Goal: Task Accomplishment & Management: Manage account settings

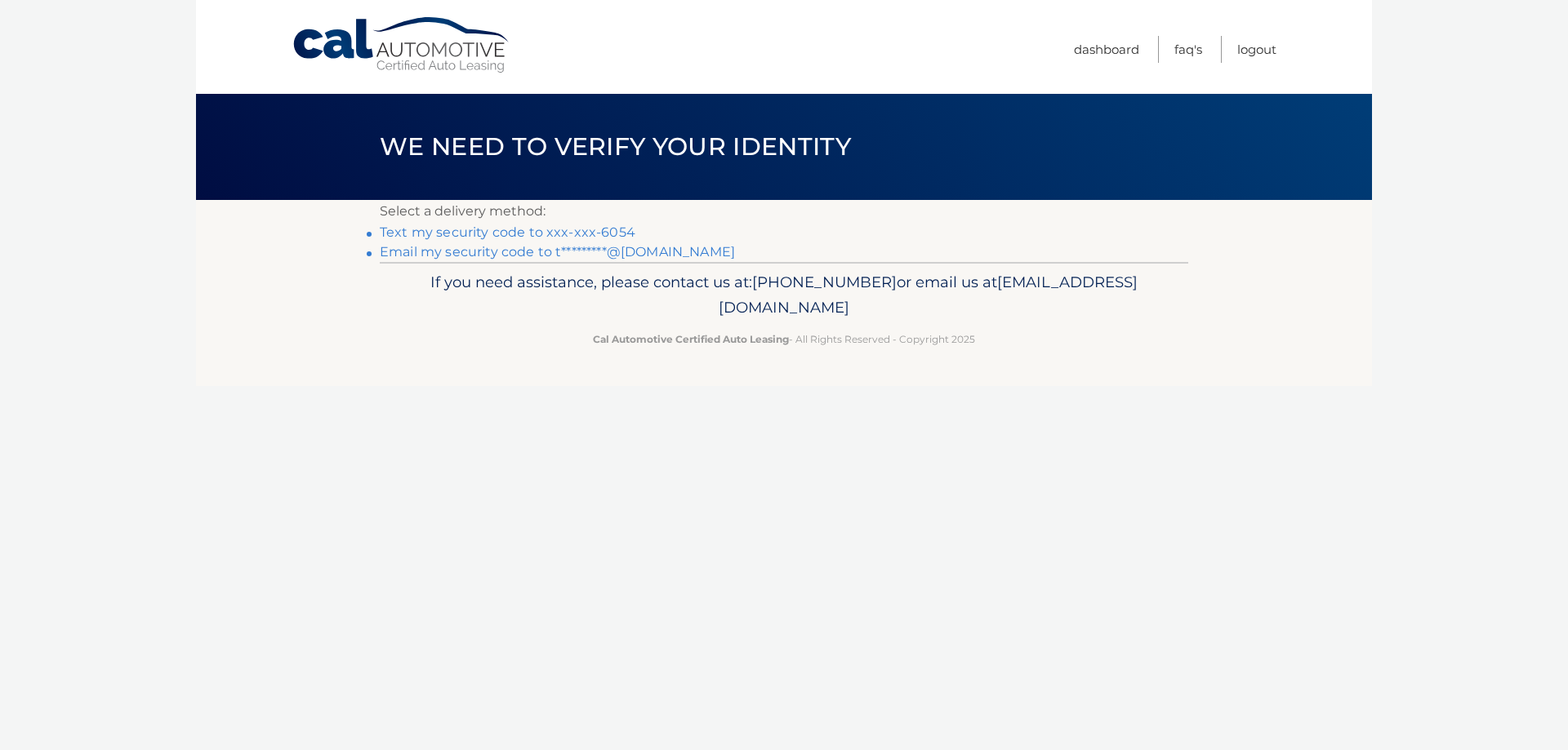
click at [596, 229] on link "Text my security code to xxx-xxx-6054" at bounding box center [507, 232] width 256 height 16
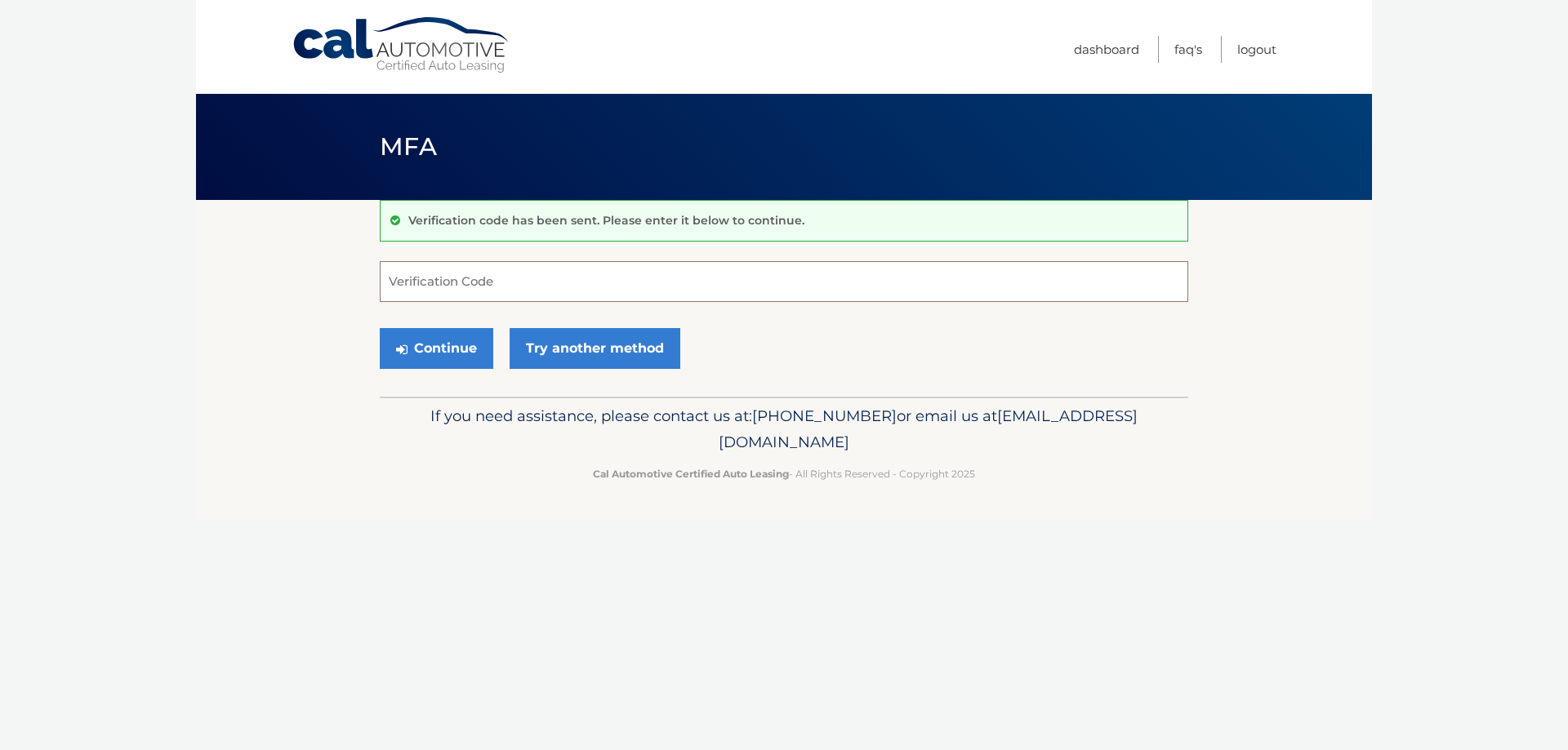
click at [541, 281] on input "Verification Code" at bounding box center [784, 281] width 808 height 41
type input "227994"
click at [472, 344] on button "Continue" at bounding box center [436, 348] width 114 height 41
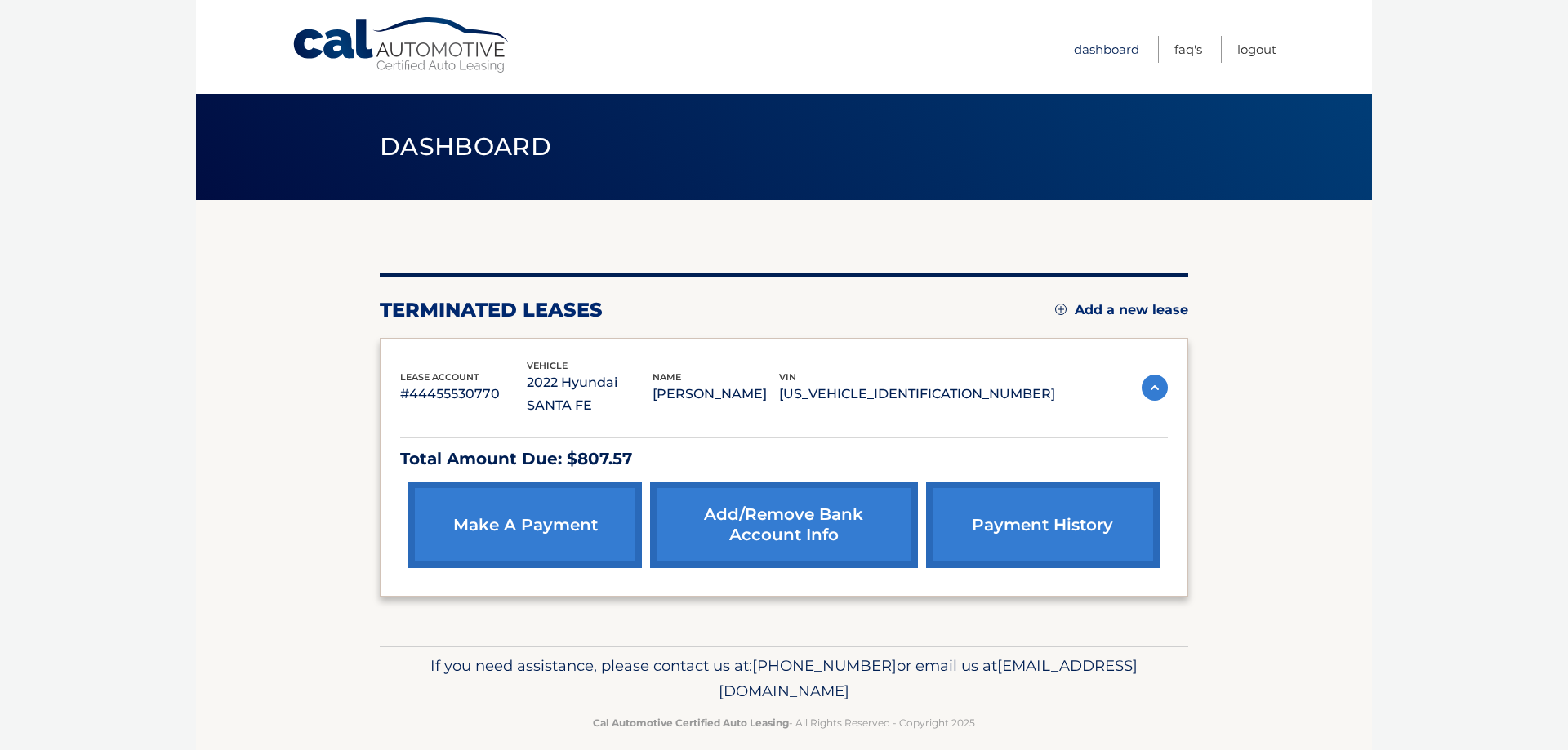
click at [1099, 50] on link "Dashboard" at bounding box center [1107, 48] width 65 height 27
click at [1036, 506] on link "payment history" at bounding box center [1042, 526] width 233 height 87
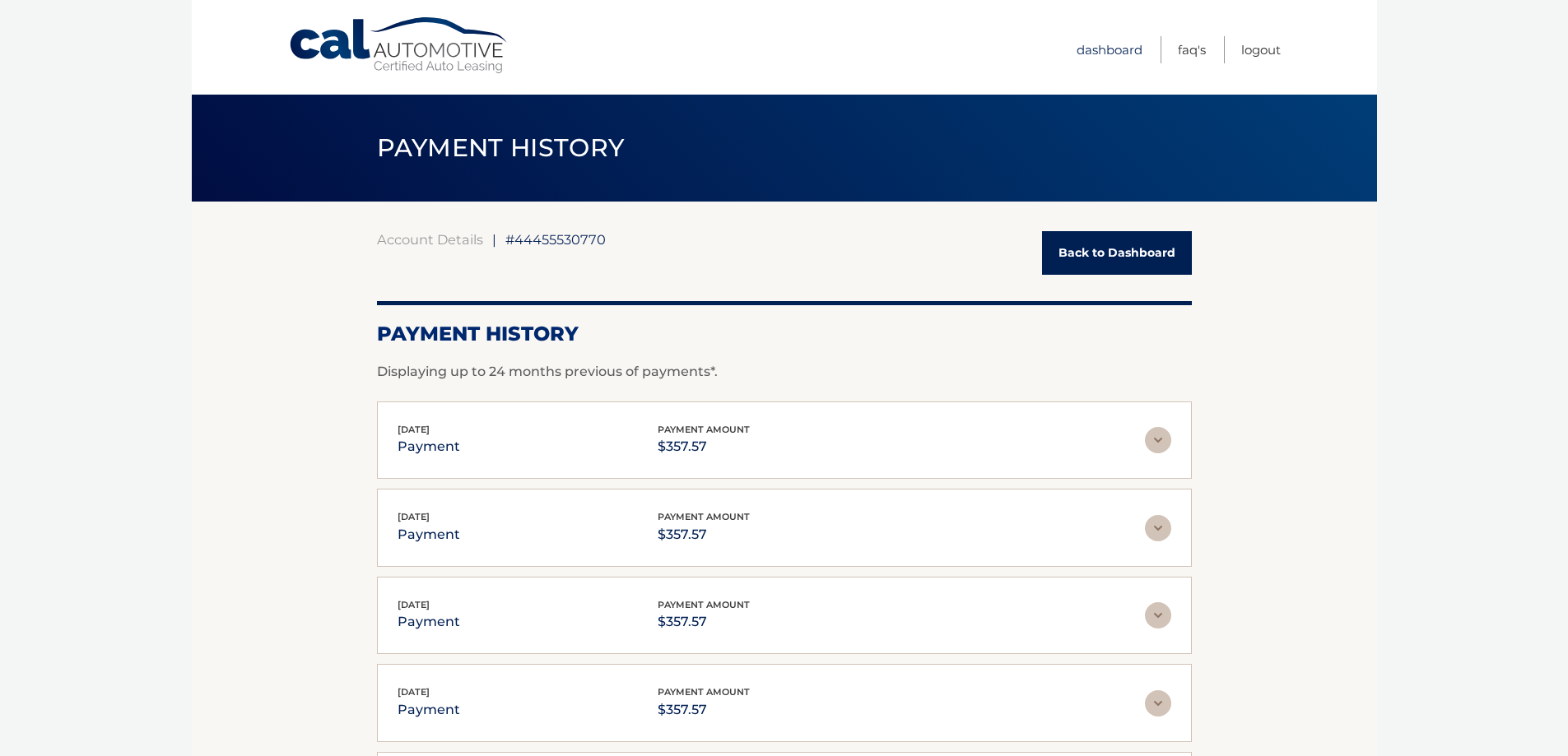
click at [1121, 51] on link "Dashboard" at bounding box center [1110, 49] width 66 height 27
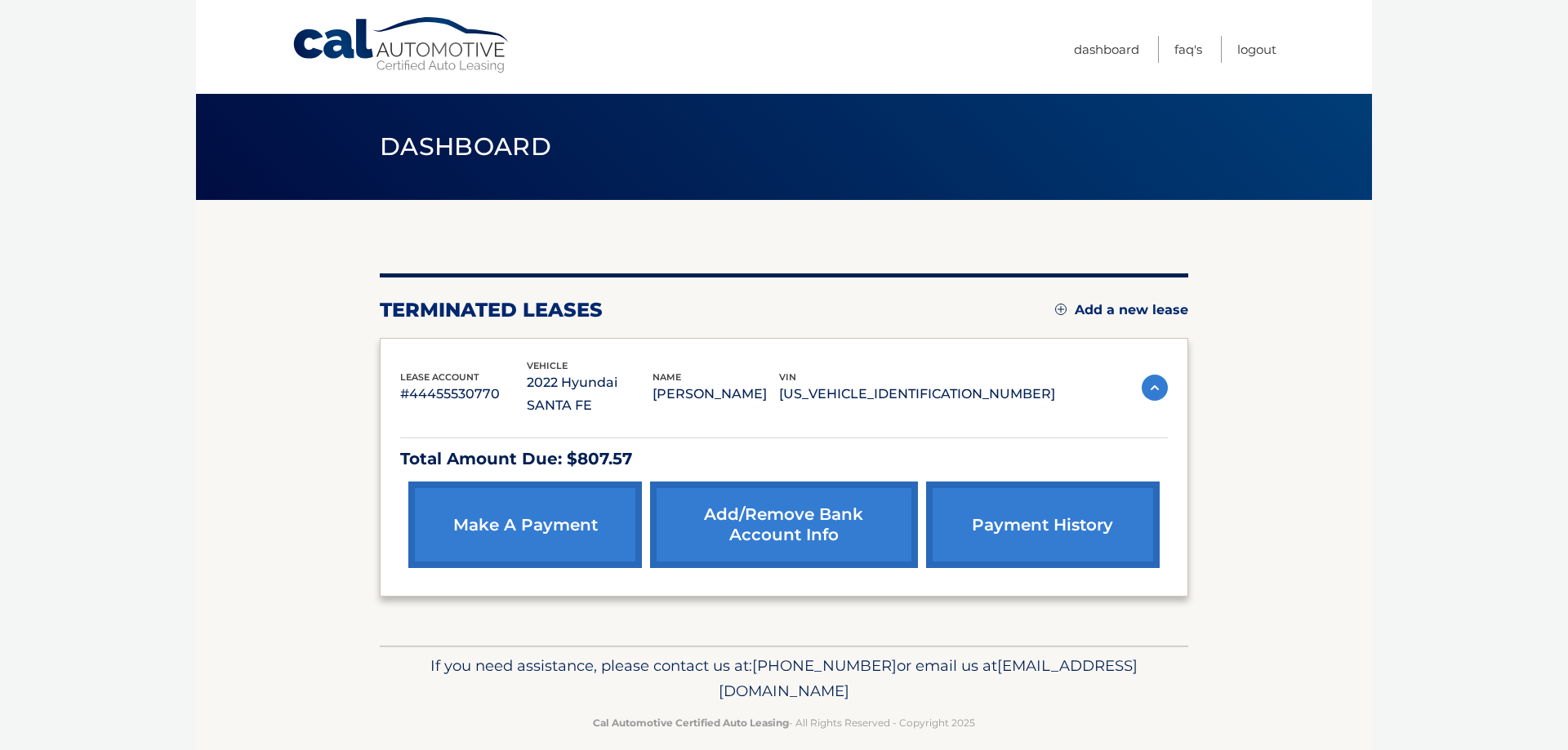
click at [841, 510] on link "Add/Remove bank account info" at bounding box center [784, 526] width 267 height 87
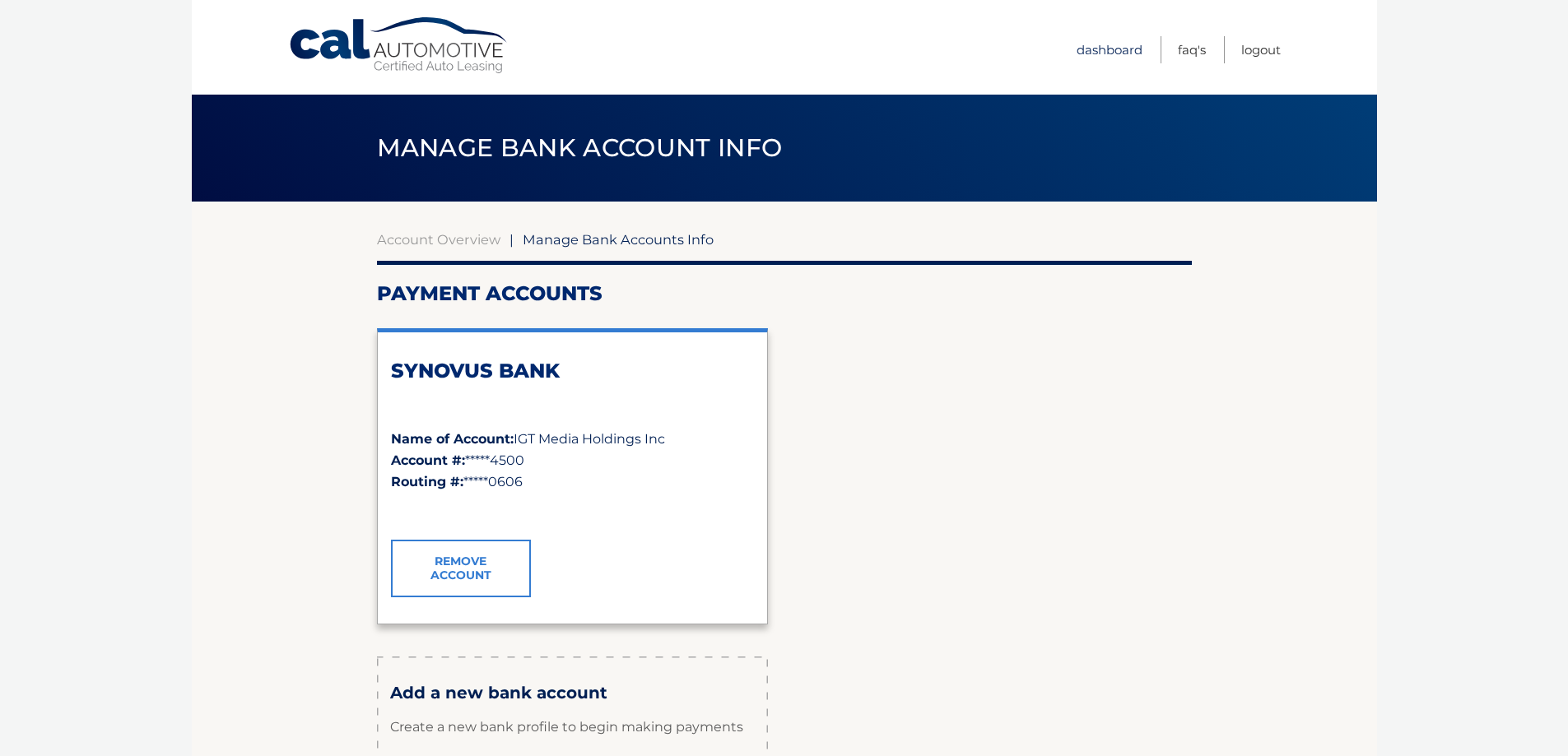
click at [1115, 40] on link "Dashboard" at bounding box center [1110, 49] width 66 height 27
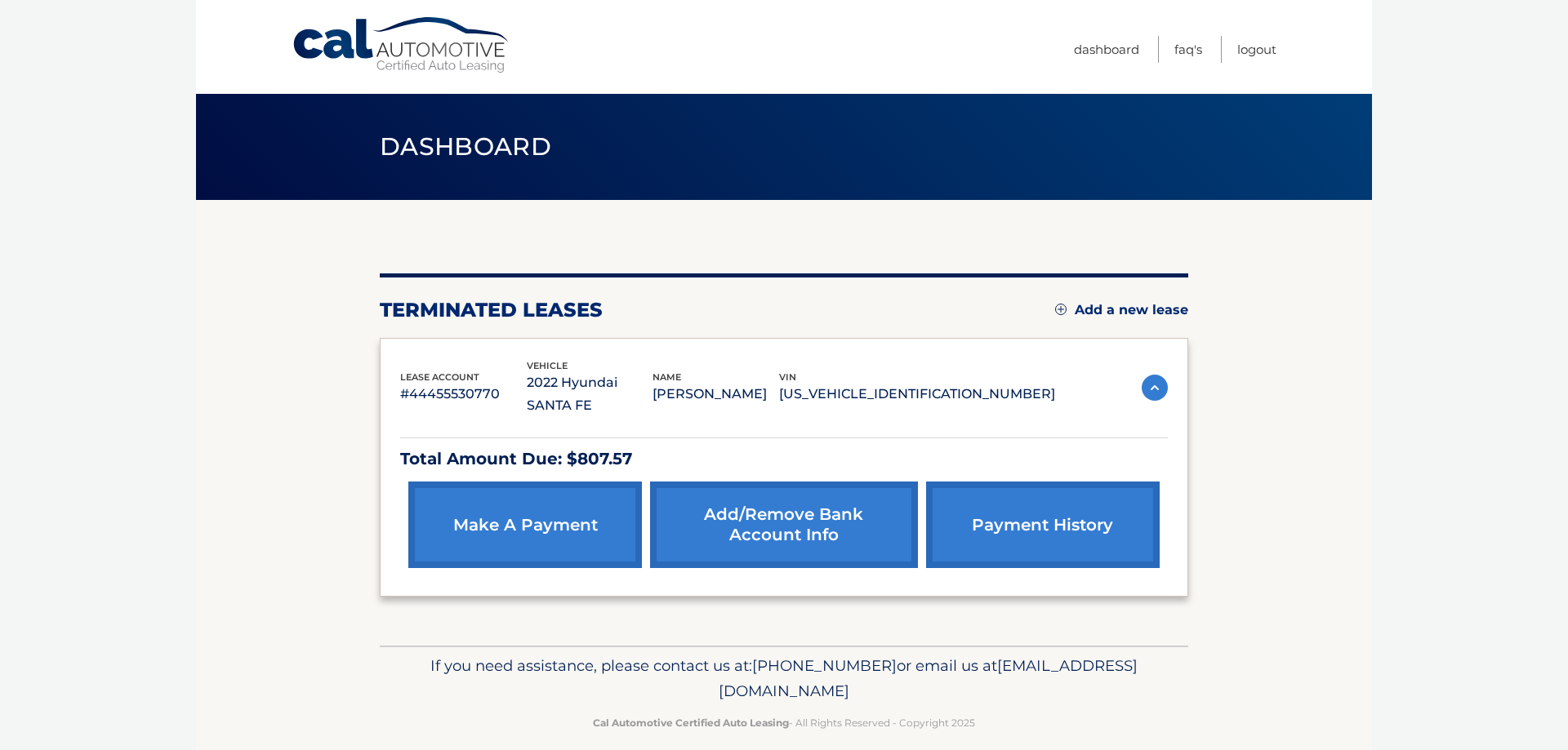
click at [543, 502] on link "make a payment" at bounding box center [525, 526] width 233 height 87
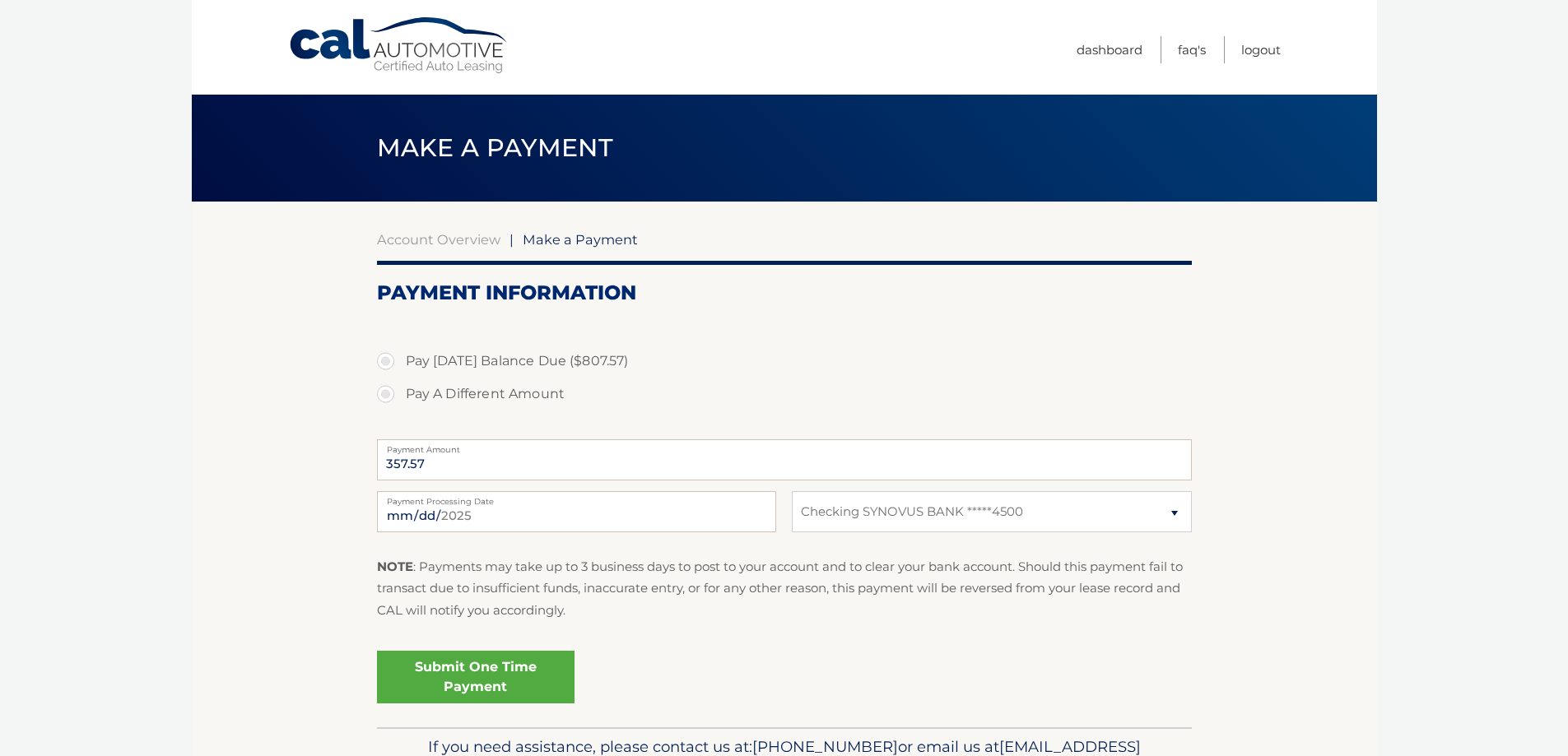
select select "MmMzYzNlNjQtOTkyYy00MDJhLTg0OTMtNmI2YmY0ZjQyYzJm"
click at [448, 60] on link "Cal Automotive" at bounding box center [398, 46] width 222 height 59
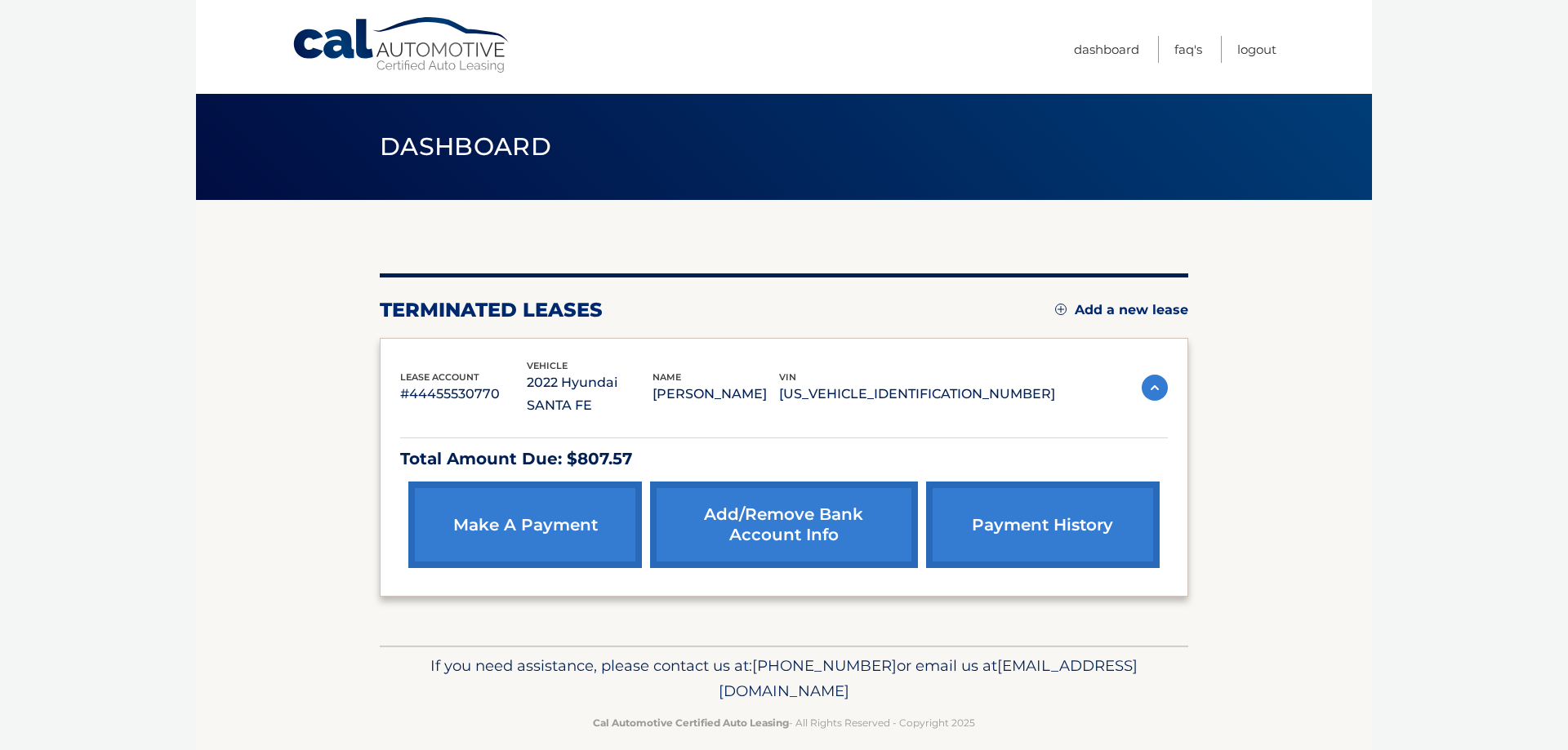
click at [784, 521] on link "Add/Remove bank account info" at bounding box center [784, 526] width 267 height 87
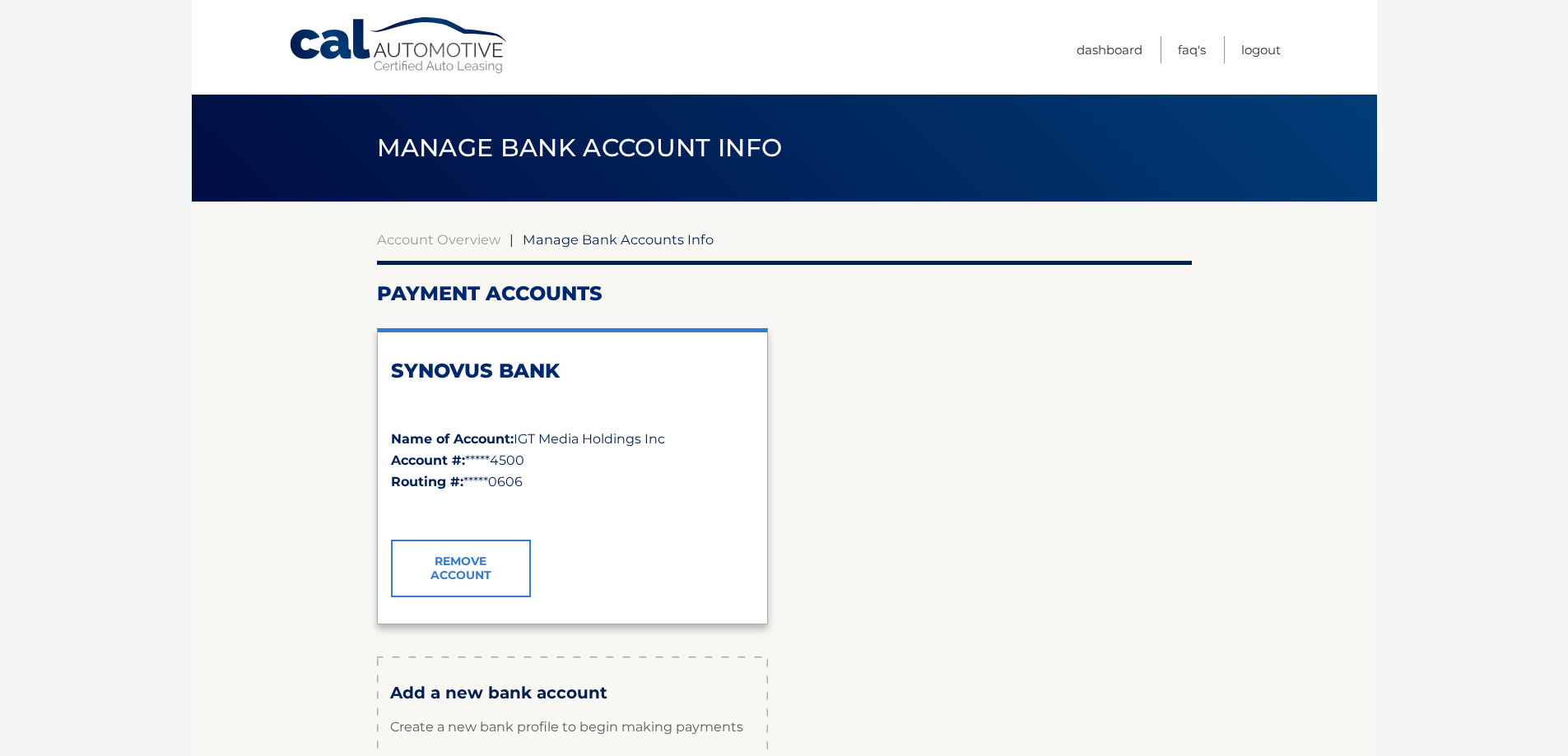
click at [499, 577] on link "Remove Account" at bounding box center [461, 569] width 139 height 58
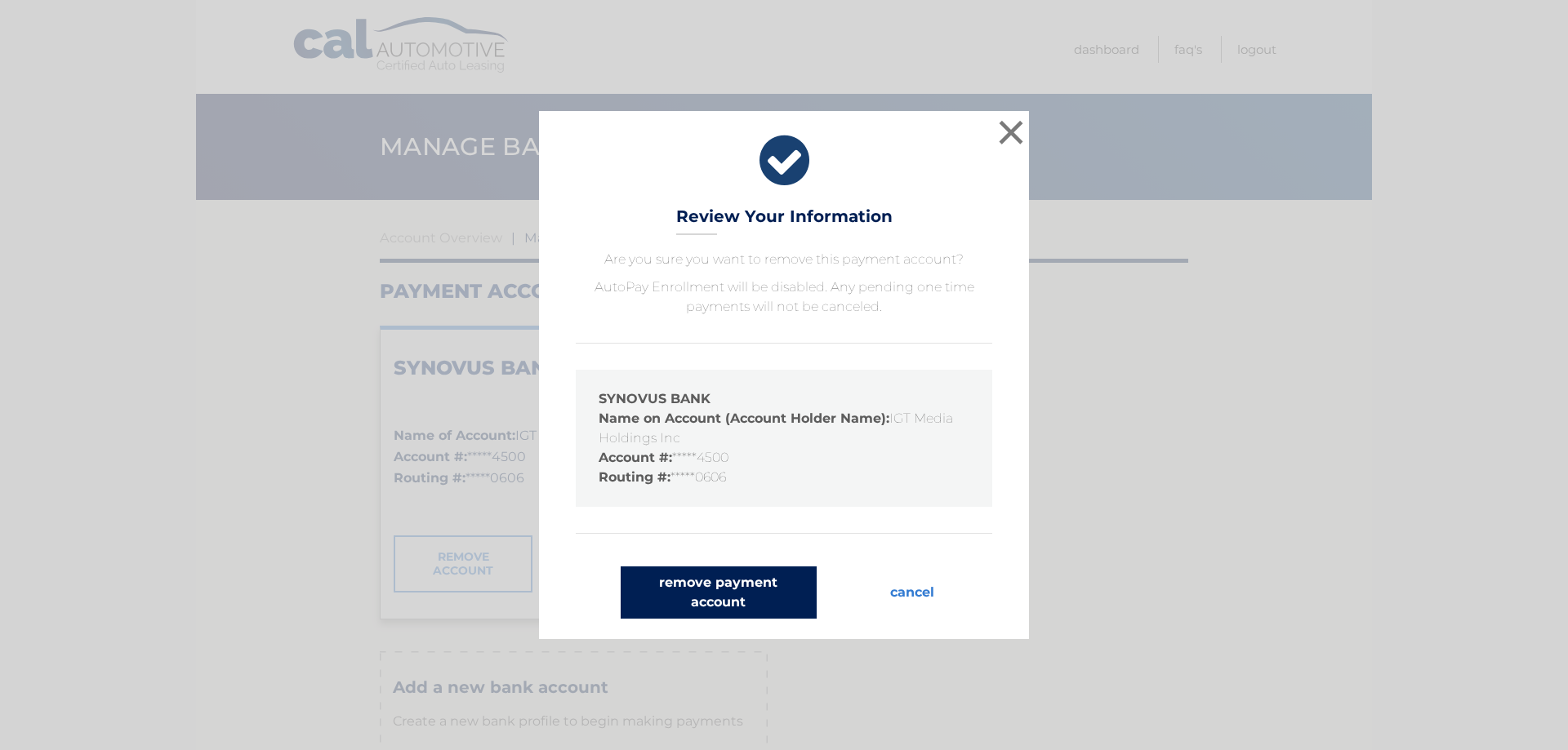
click at [743, 600] on button "remove payment account" at bounding box center [718, 593] width 196 height 52
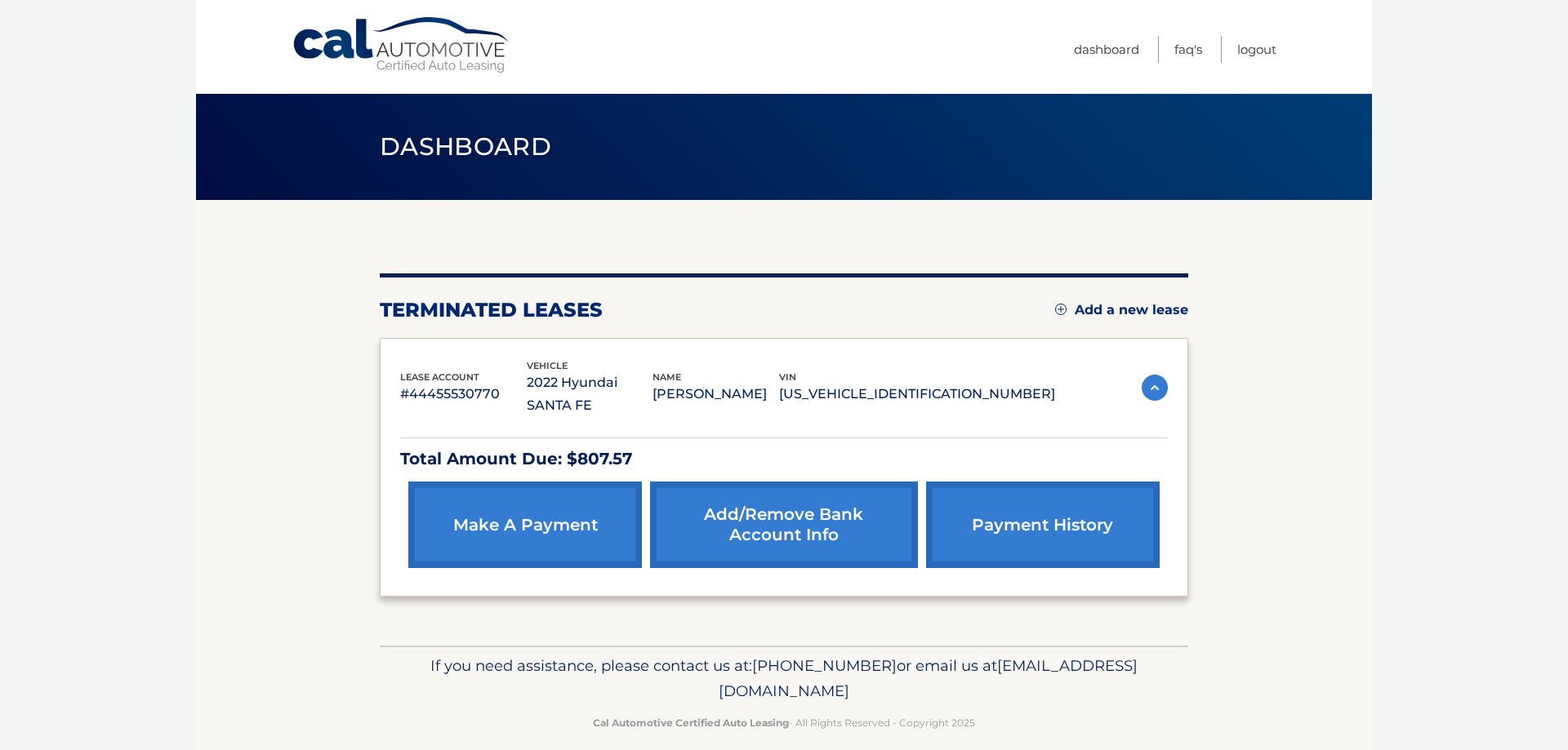
click at [1053, 511] on link "payment history" at bounding box center [1042, 526] width 233 height 87
